Goal: Task Accomplishment & Management: Complete application form

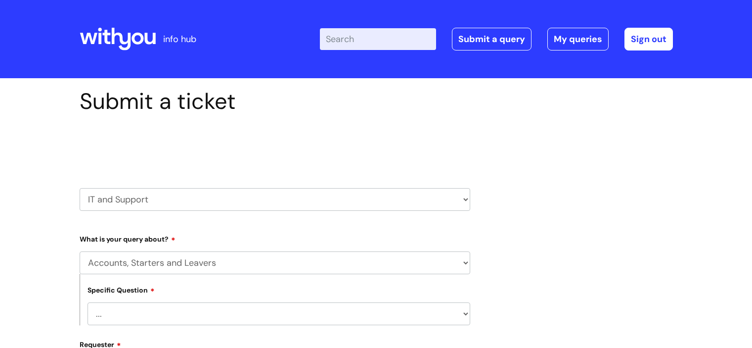
scroll to position [247, 0]
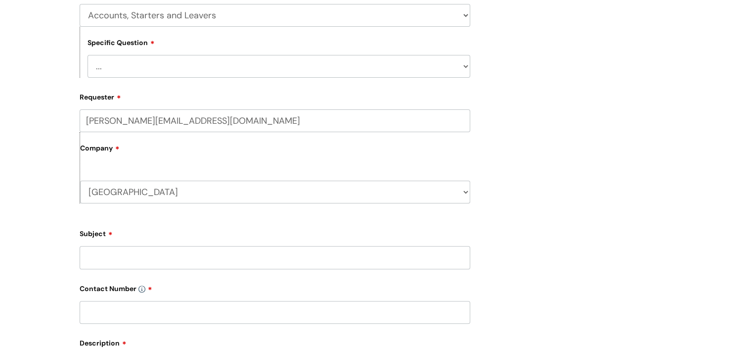
drag, startPoint x: 42, startPoint y: 0, endPoint x: 619, endPoint y: 63, distance: 580.5
click at [619, 63] on div "Submit a ticket Select issue type HR / People IT and Support Clinical Drug Aler…" at bounding box center [376, 191] width 608 height 701
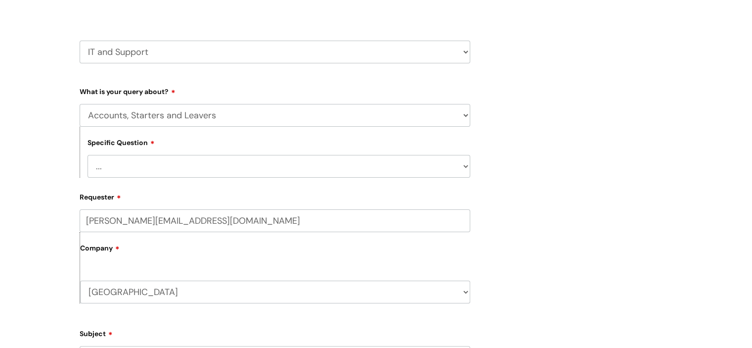
scroll to position [99, 0]
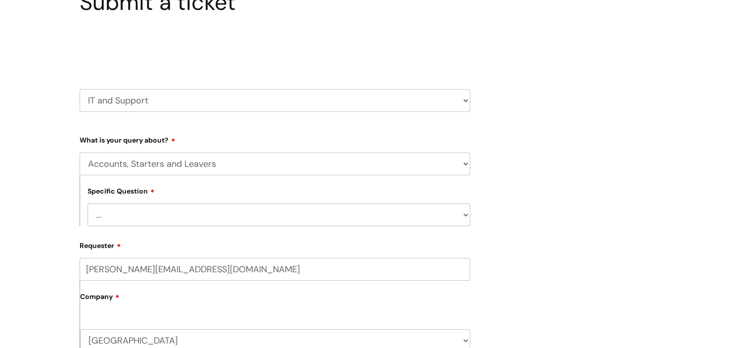
click at [155, 100] on select "HR / People IT and Support Clinical Drug Alerts Finance Accounts Data Support T…" at bounding box center [275, 100] width 391 height 23
click at [80, 89] on select "HR / People IT and Support Clinical Drug Alerts Finance Accounts Data Support T…" at bounding box center [275, 100] width 391 height 23
click at [181, 214] on select "... I have a new starter I have a leaver I need to make a change to an account …" at bounding box center [279, 214] width 383 height 23
drag, startPoint x: 52, startPoint y: 246, endPoint x: 80, endPoint y: 228, distance: 32.9
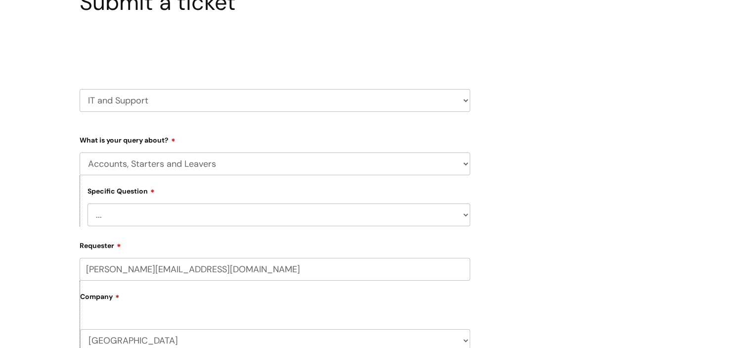
click at [155, 109] on select "HR / People IT and Support Clinical Drug Alerts Finance Accounts Data Support T…" at bounding box center [275, 100] width 391 height 23
drag, startPoint x: 25, startPoint y: 169, endPoint x: 104, endPoint y: 171, distance: 79.6
click at [163, 164] on select "... Mobile Phone Reset & MFA Accounts, Starters and Leavers IT Hardware issue I…" at bounding box center [275, 163] width 391 height 23
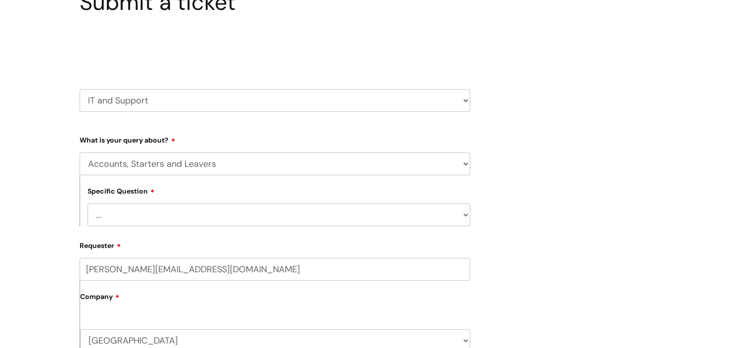
select select "I need help logging in"
click at [80, 152] on select "... Mobile Phone Reset & MFA Accounts, Starters and Leavers IT Hardware issue I…" at bounding box center [275, 163] width 391 height 23
click at [158, 218] on select "... I need help logging into my laptop/chromebook I need access or help logging…" at bounding box center [279, 214] width 383 height 23
select select "I need access or help logging into a system, including Single Sign On"
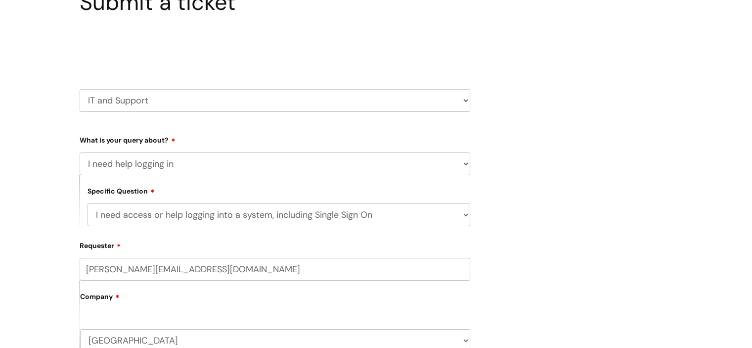
click at [88, 203] on select "... I need help logging into my laptop/chromebook I need access or help logging…" at bounding box center [279, 214] width 383 height 23
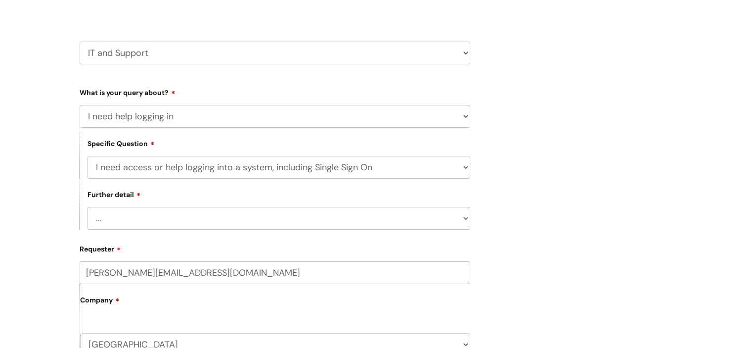
scroll to position [247, 0]
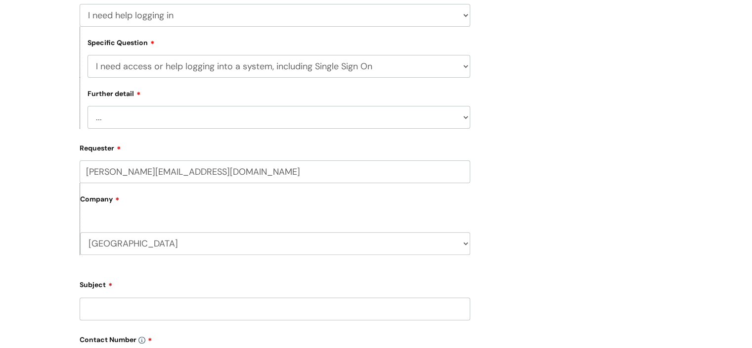
click at [152, 122] on select "... Nebula Halo IT Portal PCMIS [PERSON_NAME] iTrent CJSM NHS email Summary Car…" at bounding box center [279, 117] width 383 height 23
select select "Anything else"
click at [88, 106] on select "... Nebula Halo IT Portal PCMIS [PERSON_NAME] iTrent CJSM NHS email Summary Car…" at bounding box center [279, 117] width 383 height 23
drag, startPoint x: 51, startPoint y: 221, endPoint x: 123, endPoint y: 210, distance: 72.6
click at [51, 221] on div "Submit a ticket Select issue type HR / People IT and Support Clinical Drug Aler…" at bounding box center [376, 233] width 752 height 804
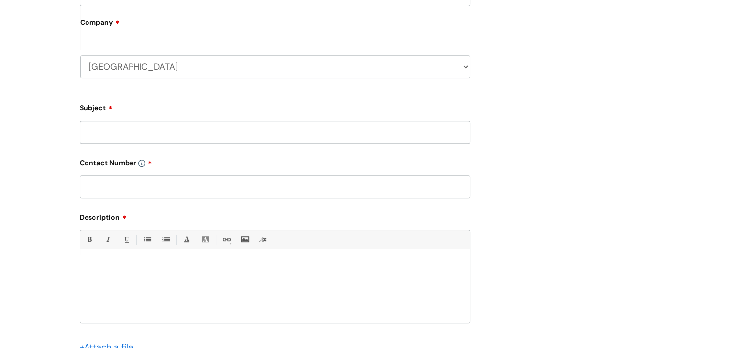
scroll to position [445, 0]
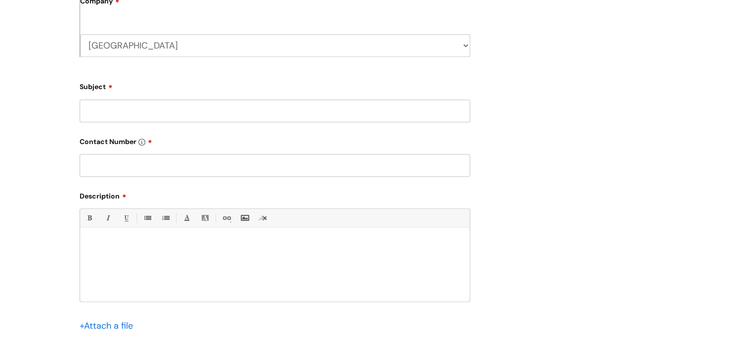
click at [111, 108] on input "Subject" at bounding box center [275, 110] width 391 height 23
type input "Volunteer Log In Issues"
click at [129, 167] on input "text" at bounding box center [275, 165] width 391 height 23
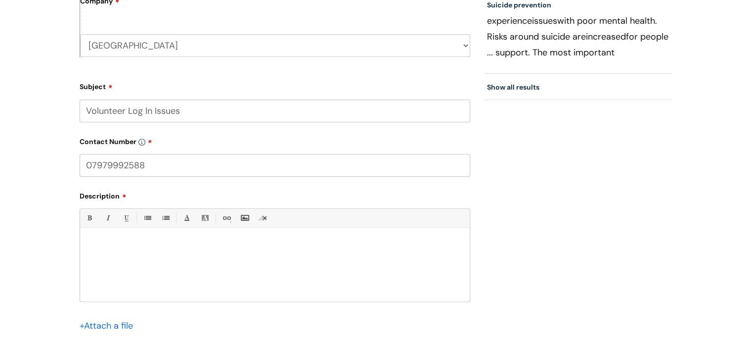
type input "07979992588"
click at [182, 256] on div at bounding box center [275, 267] width 390 height 68
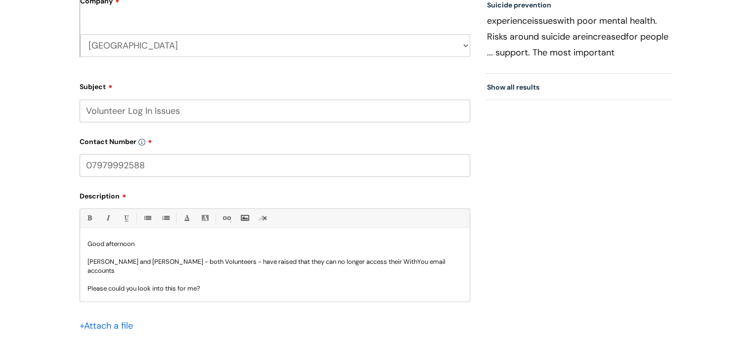
scroll to position [10, 0]
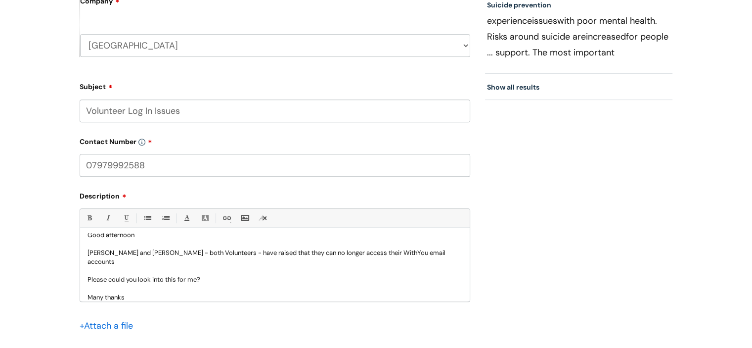
click at [196, 282] on p "Please could you look into this for me?" at bounding box center [275, 279] width 375 height 9
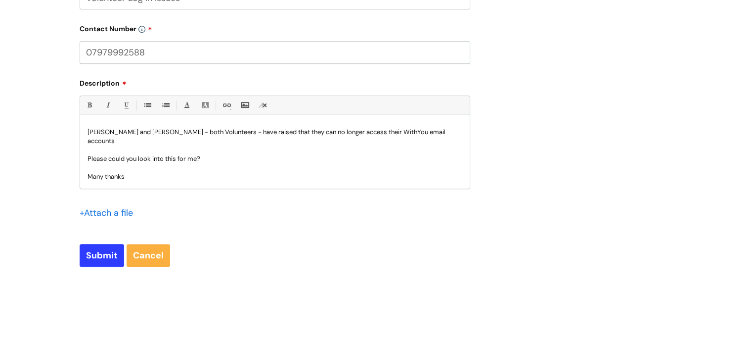
scroll to position [643, 0]
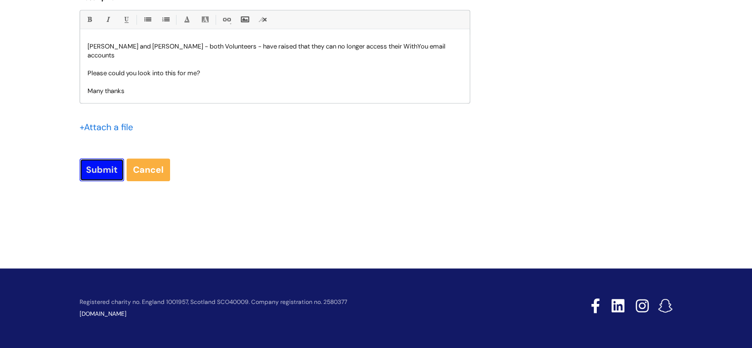
click at [93, 168] on input "Submit" at bounding box center [102, 169] width 45 height 23
type input "Please Wait..."
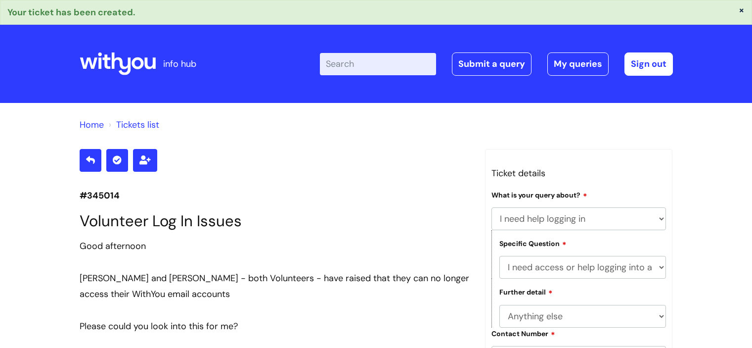
select select "I need help logging in"
select select "I need access or help logging into a system, including Single Sign On"
select select "Anything else"
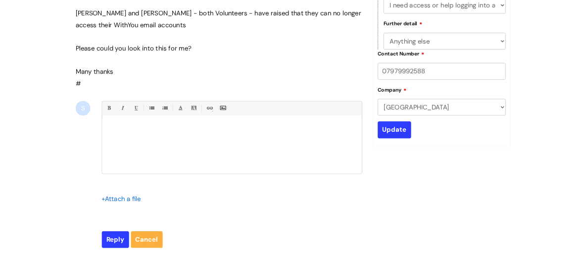
scroll to position [259, 0]
